Goal: Navigation & Orientation: Find specific page/section

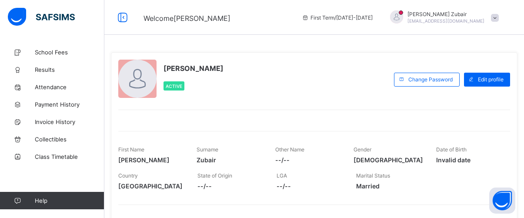
scroll to position [67, 0]
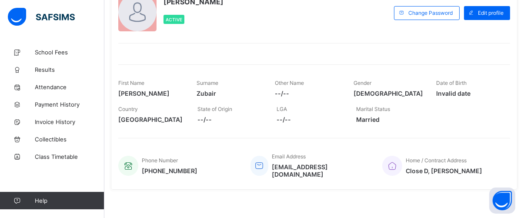
click at [215, 36] on div "[PERSON_NAME] Active Change email Change Password Edit profile First Name [PERS…" at bounding box center [314, 88] width 407 height 204
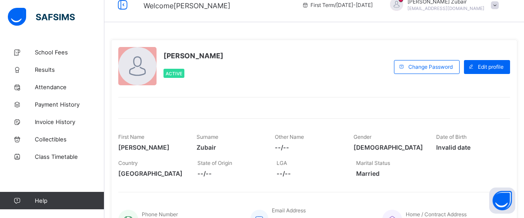
scroll to position [0, 0]
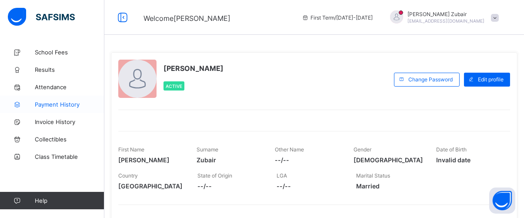
click at [42, 107] on span "Payment History" at bounding box center [70, 104] width 70 height 7
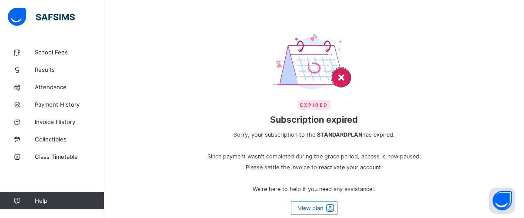
scroll to position [54, 0]
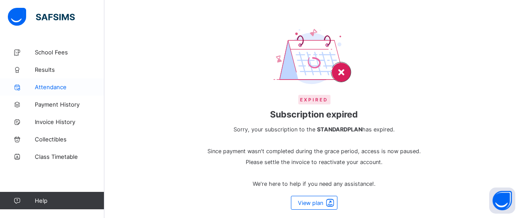
click at [68, 93] on link "Attendance" at bounding box center [52, 86] width 104 height 17
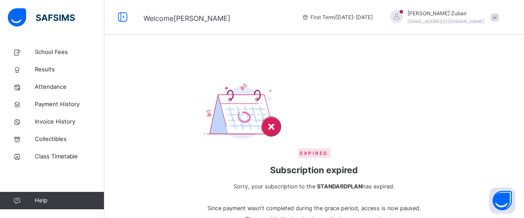
scroll to position [93, 0]
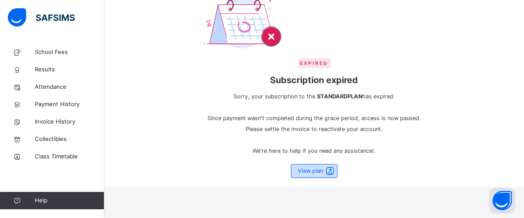
click at [313, 164] on div "View plan" at bounding box center [314, 171] width 47 height 14
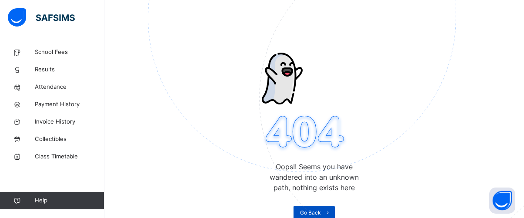
click at [330, 213] on icon at bounding box center [328, 212] width 7 height 7
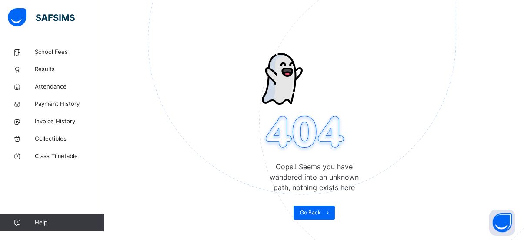
scroll to position [0, 0]
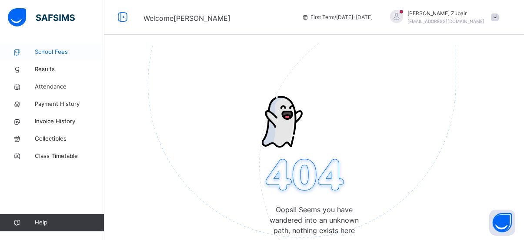
click at [58, 56] on span "School Fees" at bounding box center [70, 52] width 70 height 9
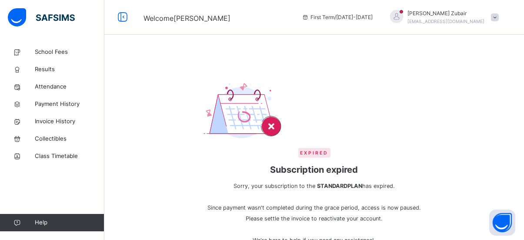
scroll to position [70, 0]
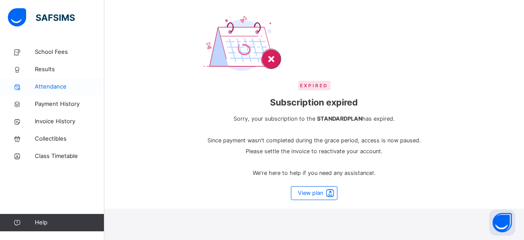
click at [50, 80] on link "Attendance" at bounding box center [52, 86] width 104 height 17
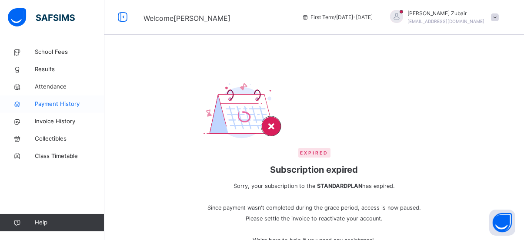
click at [47, 99] on link "Payment History" at bounding box center [52, 104] width 104 height 17
click at [117, 19] on icon at bounding box center [122, 18] width 15 height 16
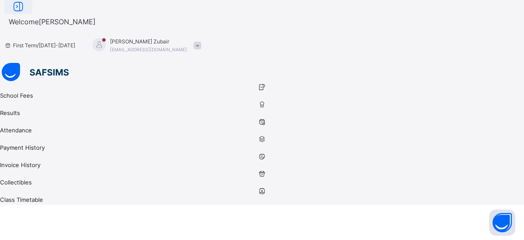
click at [96, 19] on span "Welcome Muhammad Jamiu" at bounding box center [52, 21] width 87 height 9
click at [26, 15] on icon at bounding box center [18, 7] width 15 height 16
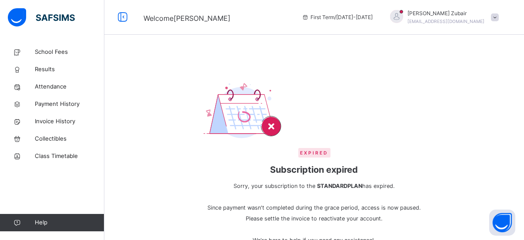
click at [403, 12] on div at bounding box center [396, 16] width 13 height 13
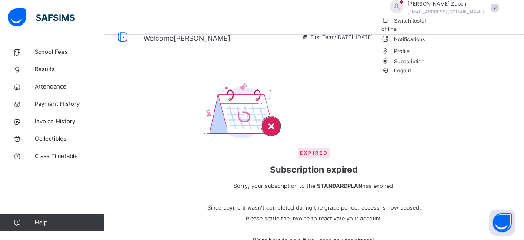
click at [478, 57] on span "Profile" at bounding box center [442, 51] width 122 height 12
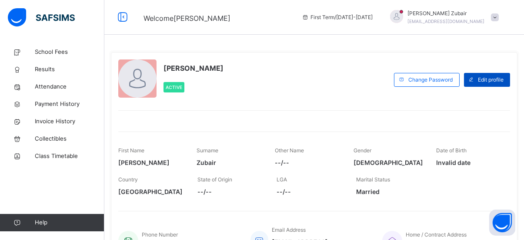
click at [498, 81] on span "Edit profile" at bounding box center [491, 80] width 26 height 8
click at [489, 76] on span "Edit profile" at bounding box center [491, 80] width 26 height 8
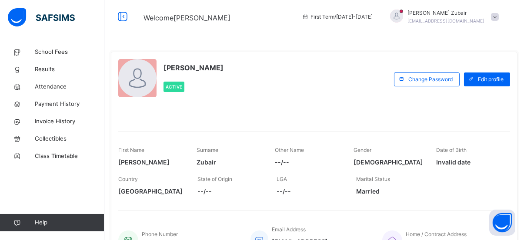
click at [499, 16] on span at bounding box center [495, 17] width 8 height 8
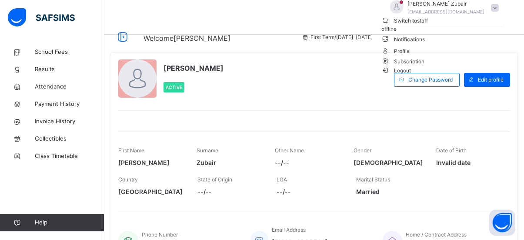
click at [171, 80] on div "Active" at bounding box center [193, 87] width 60 height 19
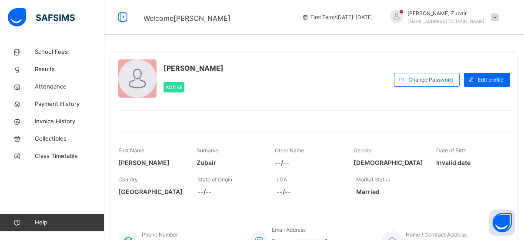
click at [499, 19] on span at bounding box center [495, 17] width 8 height 8
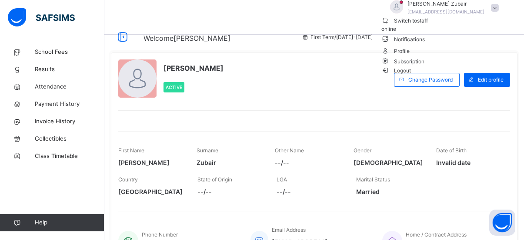
click at [411, 75] on span "Logout" at bounding box center [396, 70] width 30 height 9
